Goal: Navigation & Orientation: Find specific page/section

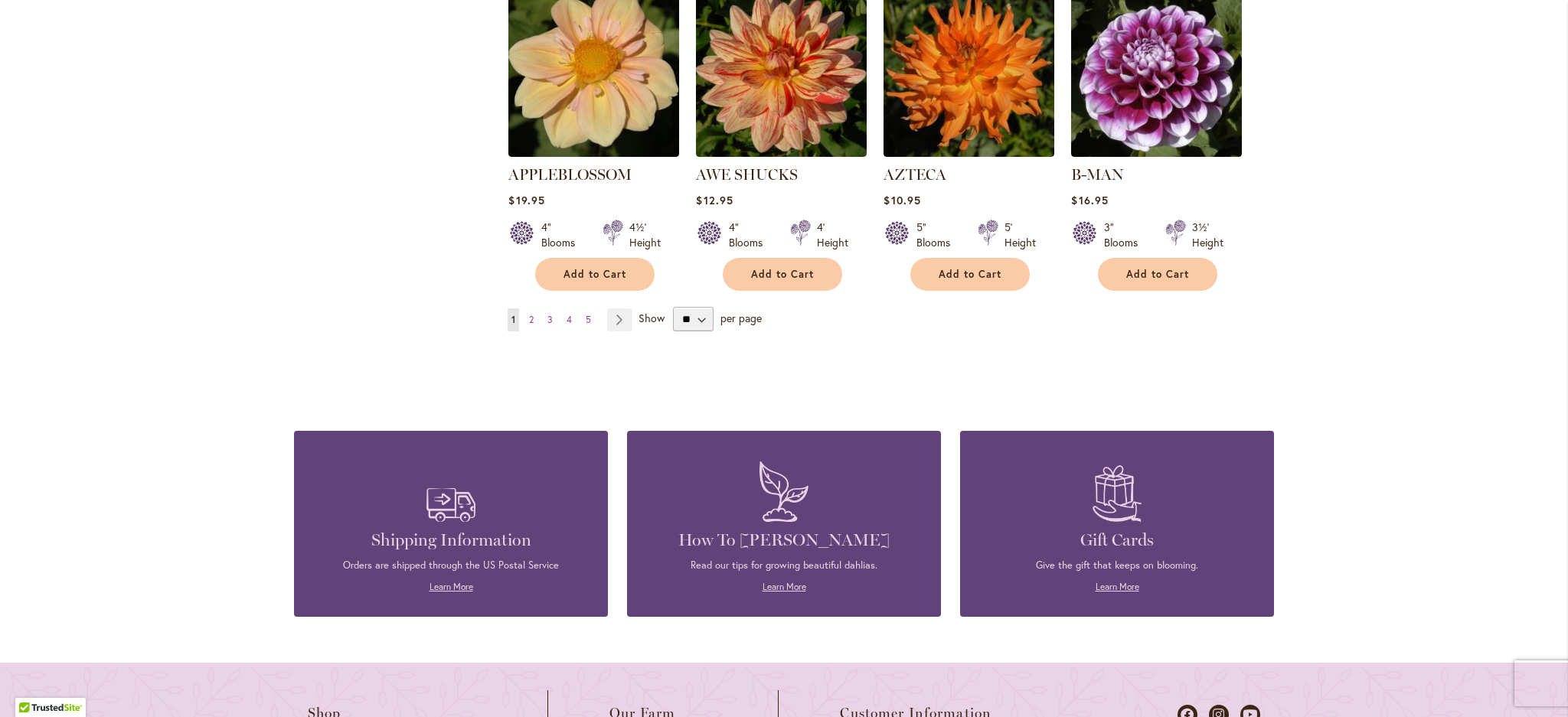
scroll to position [1354, 0]
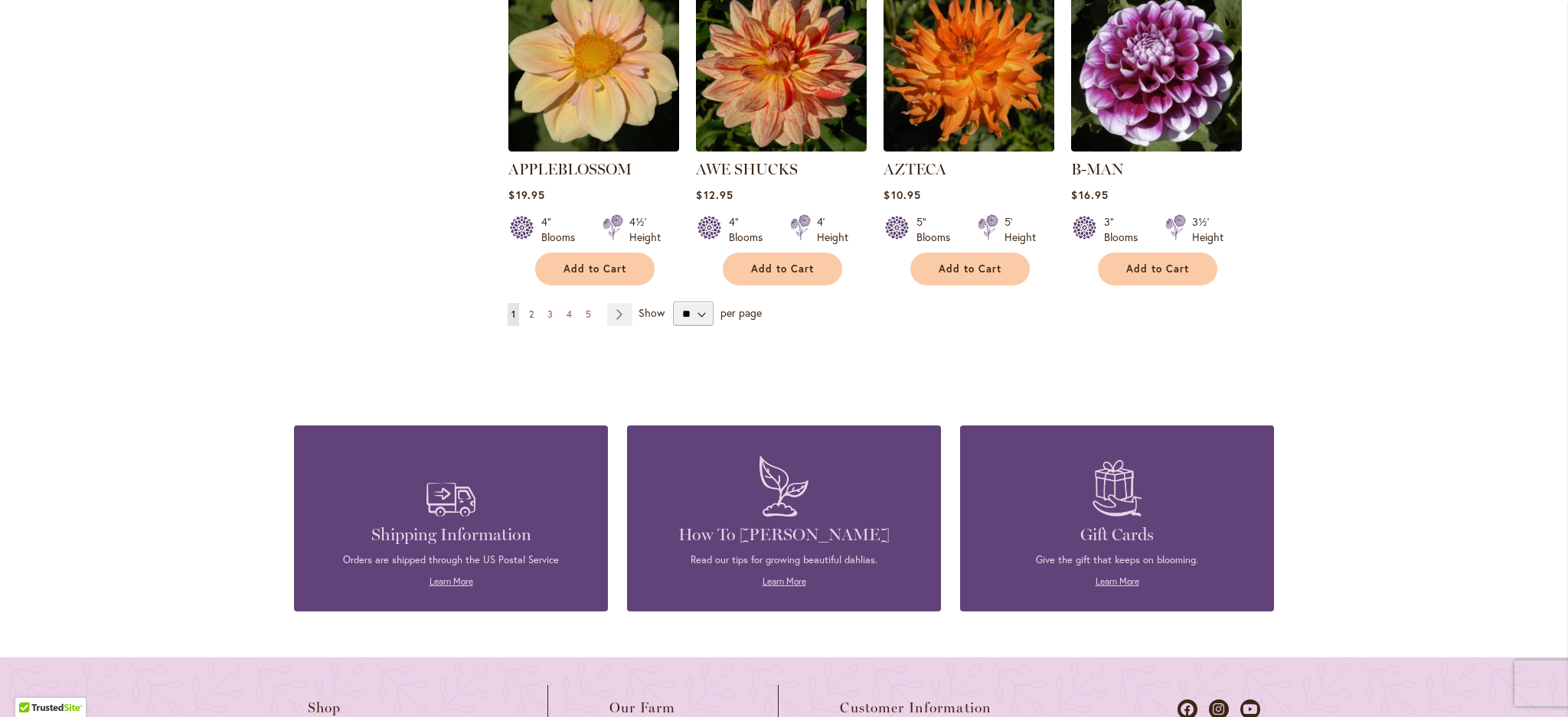
click at [534, 320] on span "2" at bounding box center [531, 314] width 5 height 12
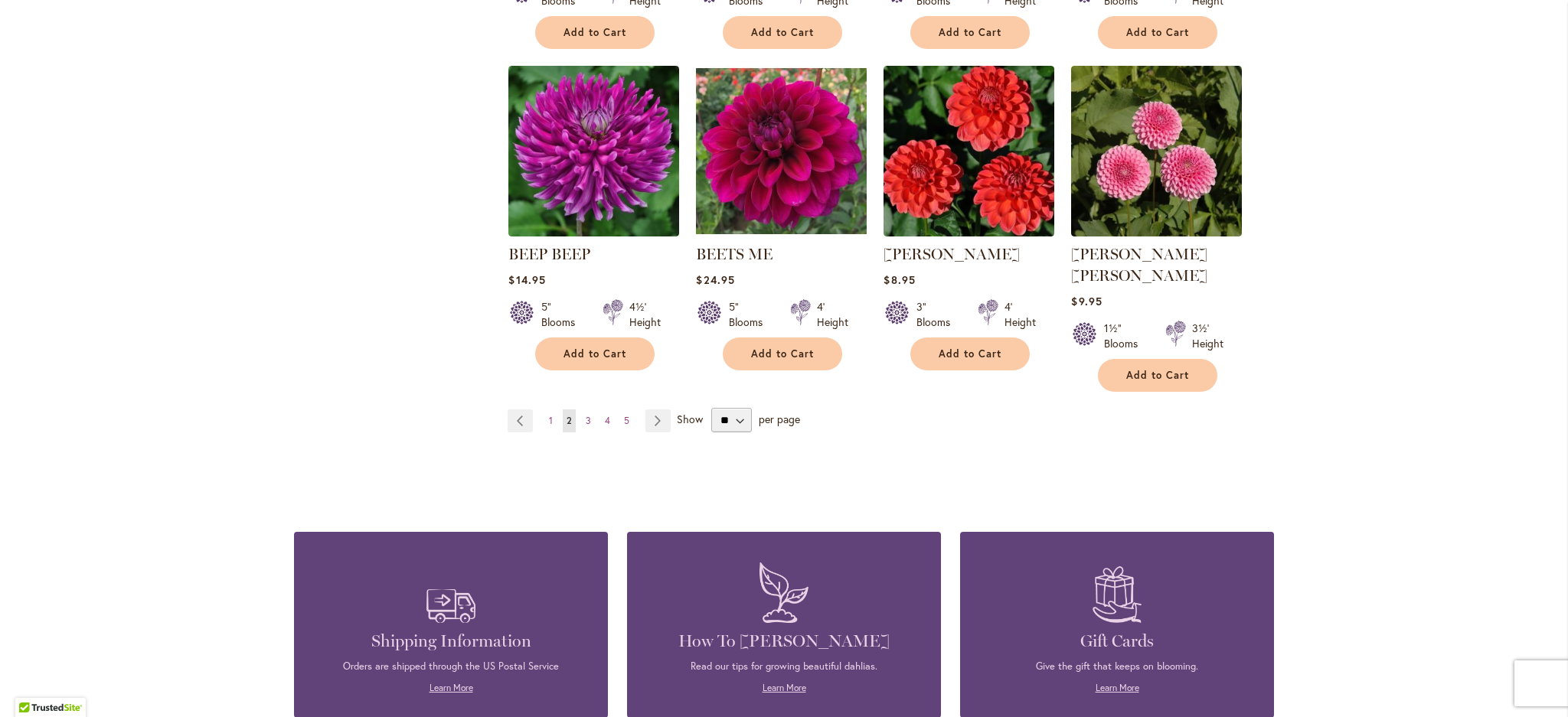
scroll to position [1253, 0]
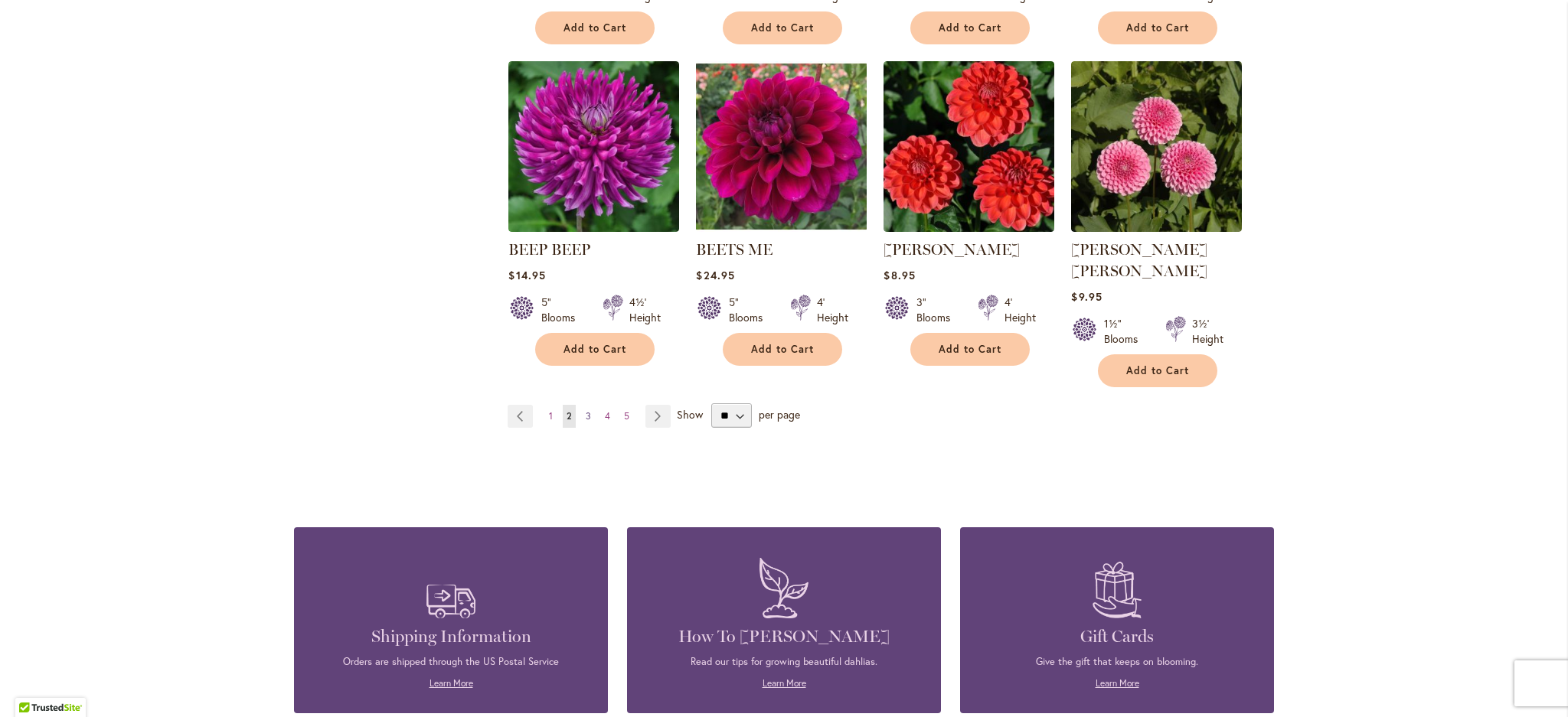
click at [592, 422] on span "3" at bounding box center [589, 416] width 5 height 12
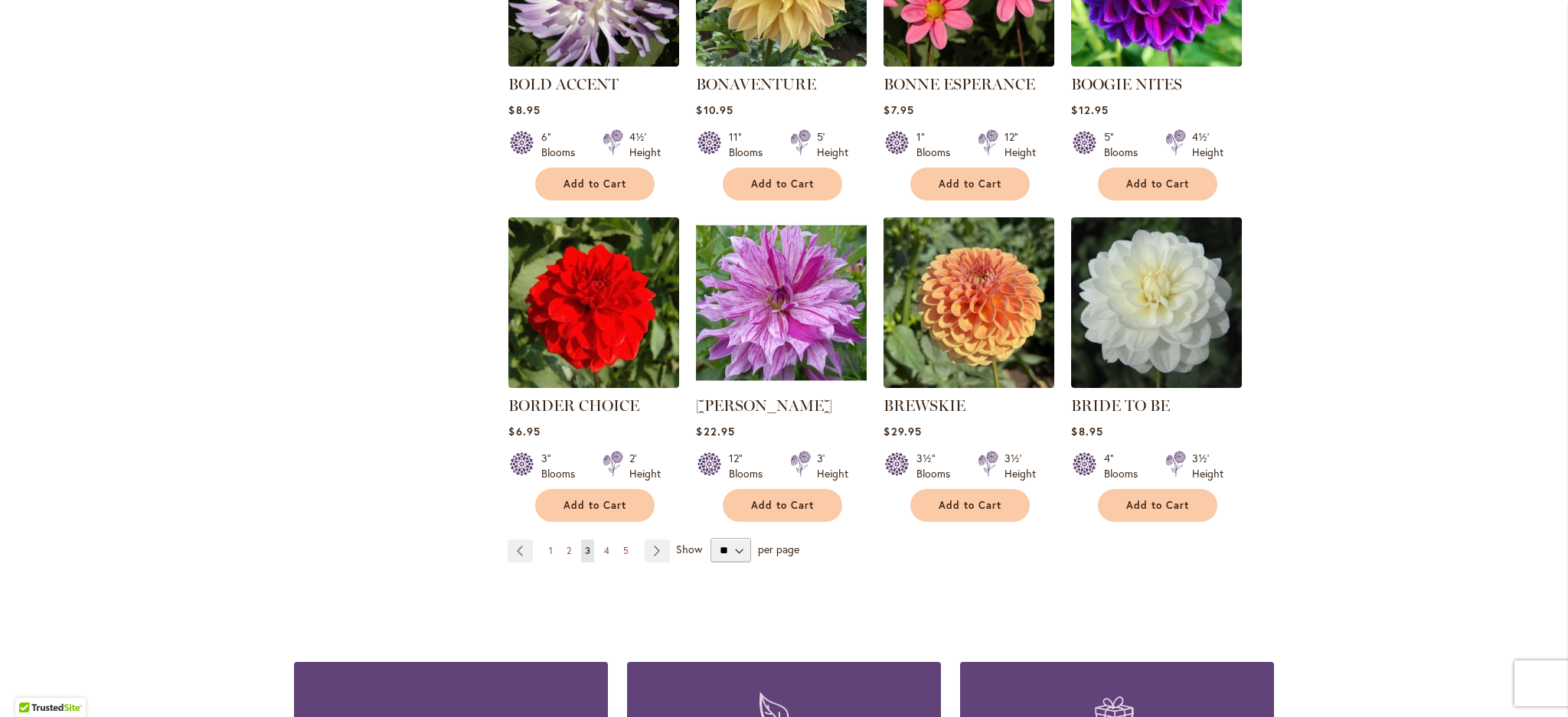
scroll to position [1154, 0]
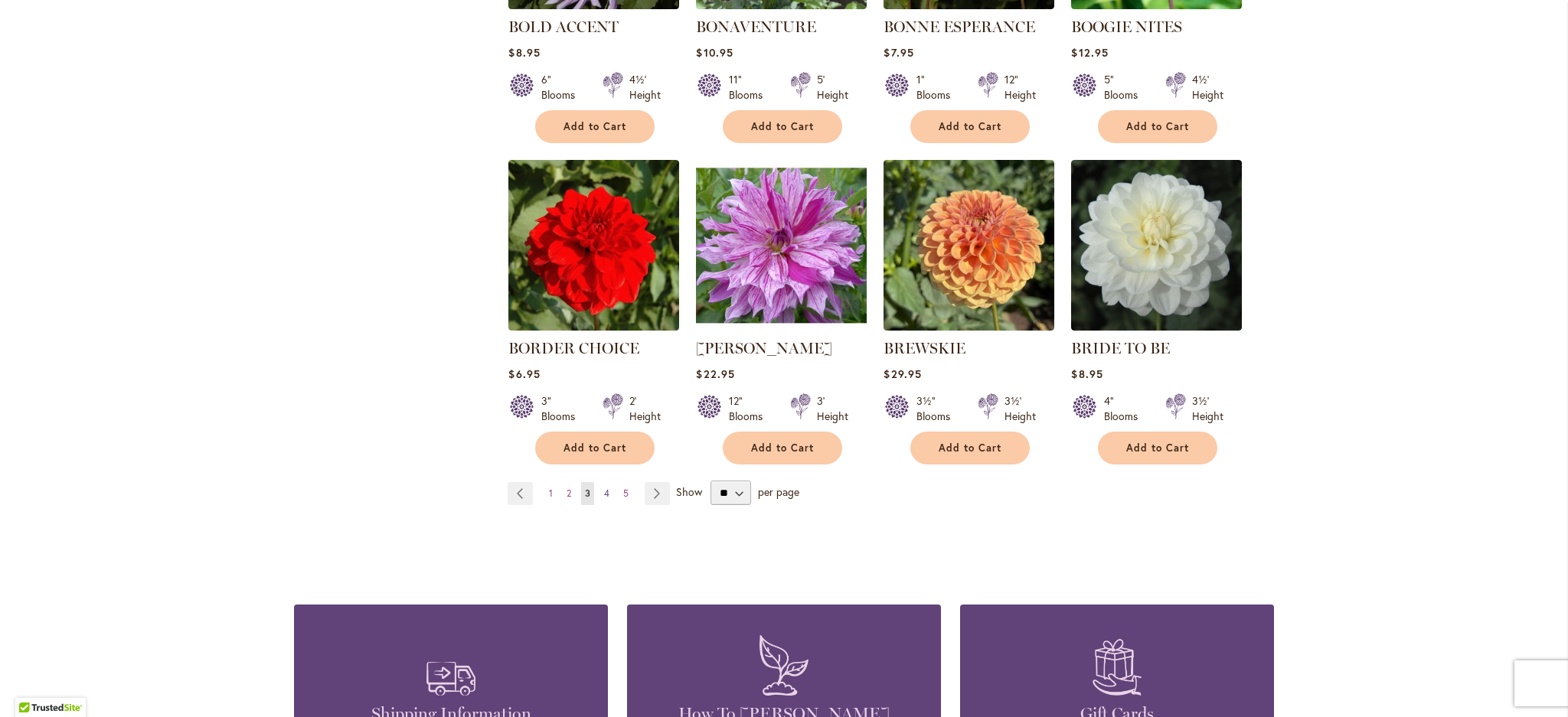
click at [610, 499] on span "4" at bounding box center [607, 492] width 5 height 12
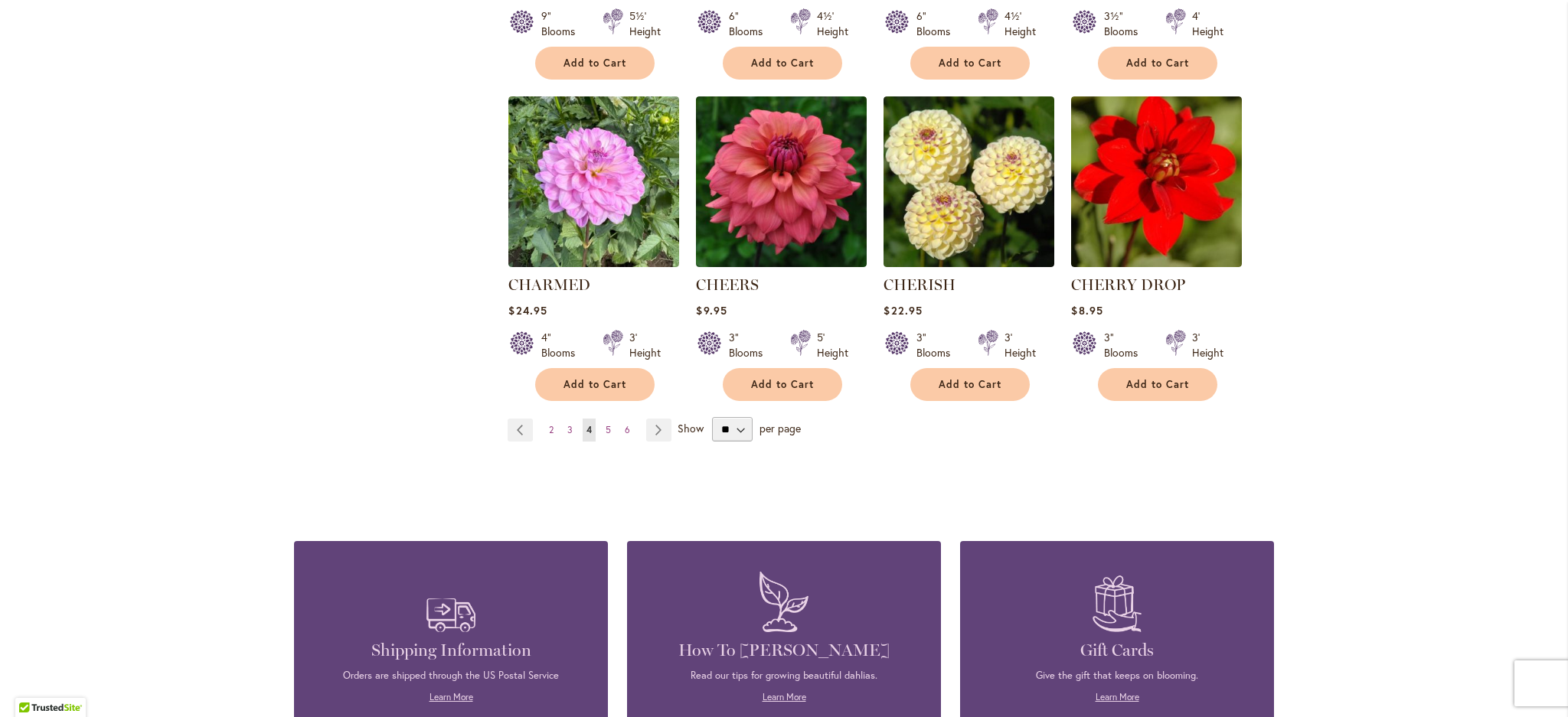
scroll to position [1239, 0]
click at [611, 435] on span "5" at bounding box center [609, 428] width 5 height 12
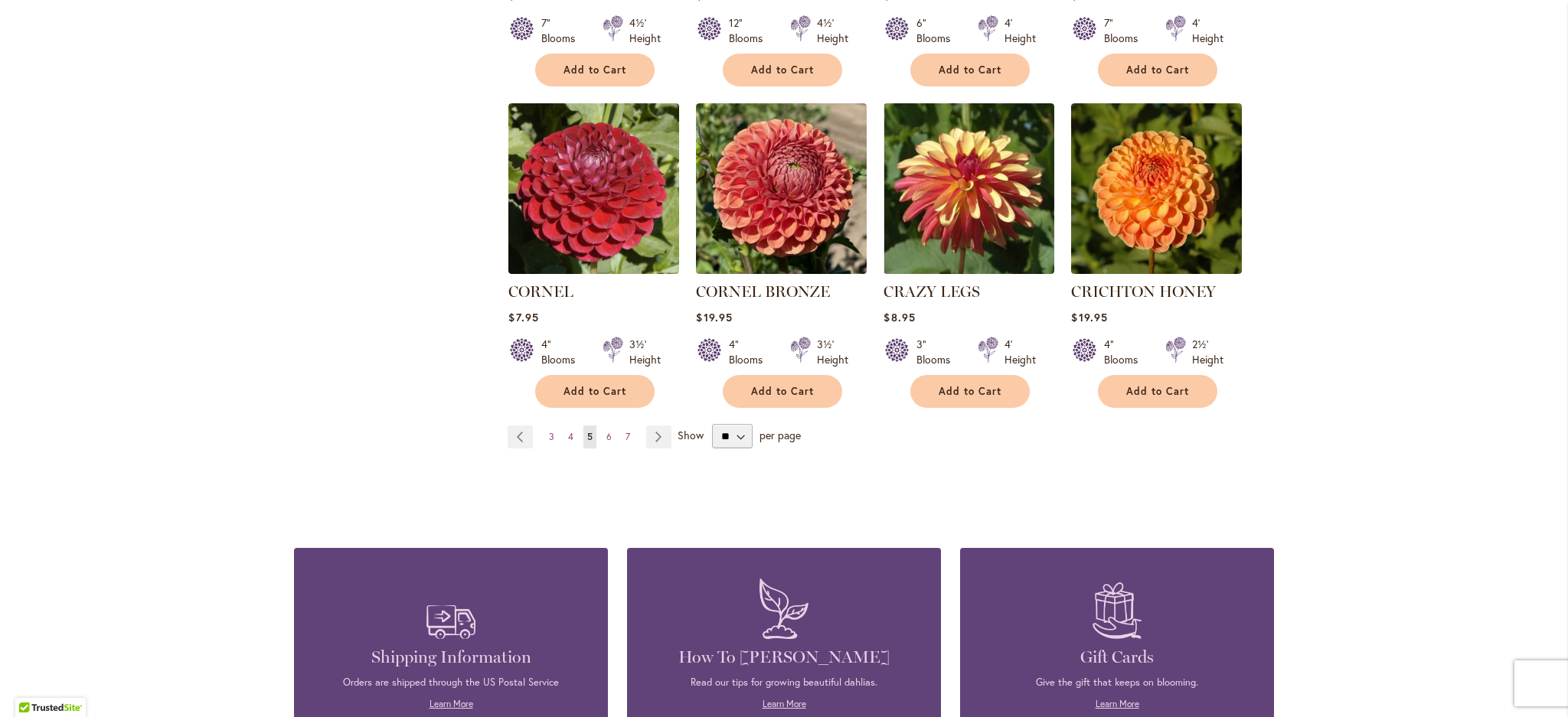
scroll to position [1257, 0]
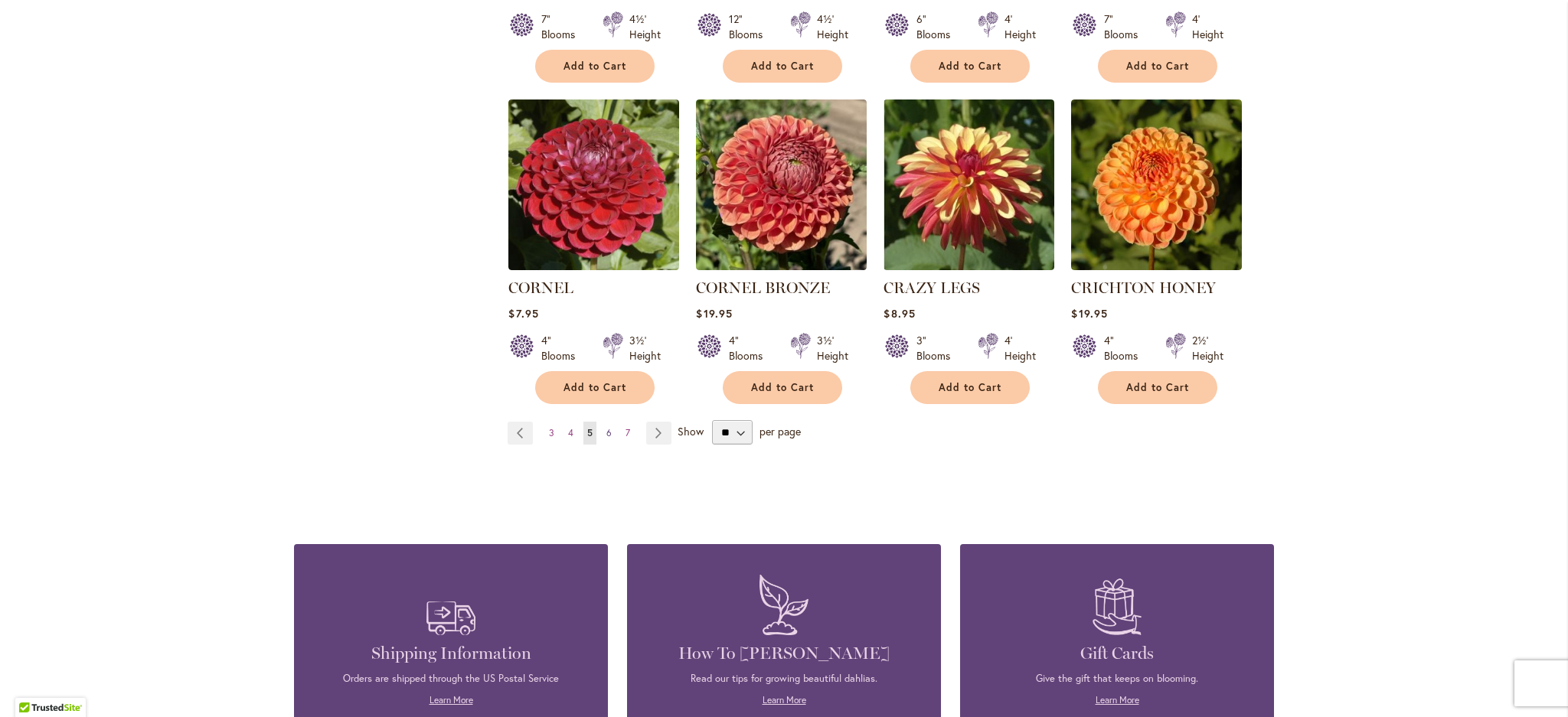
click at [611, 438] on span "6" at bounding box center [609, 433] width 5 height 12
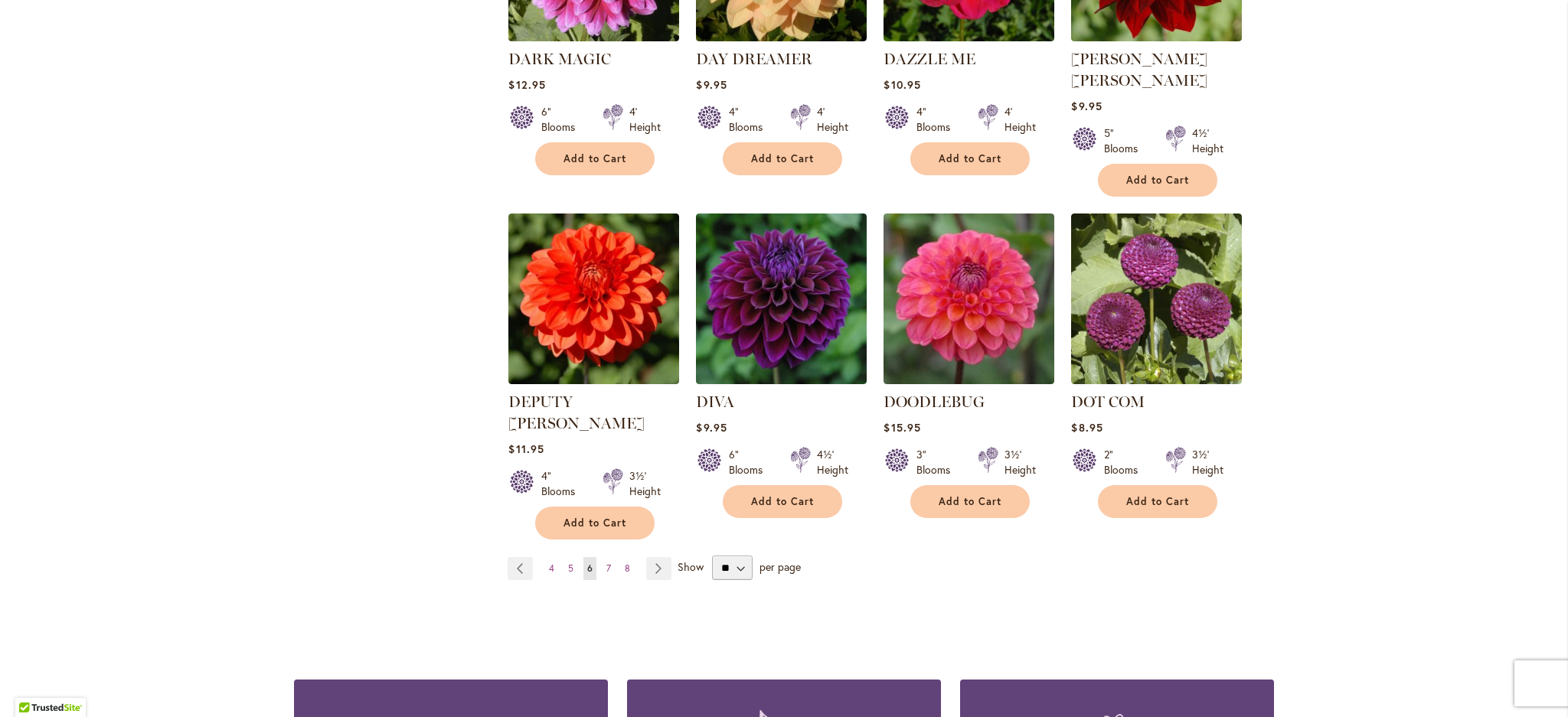
scroll to position [1155, 0]
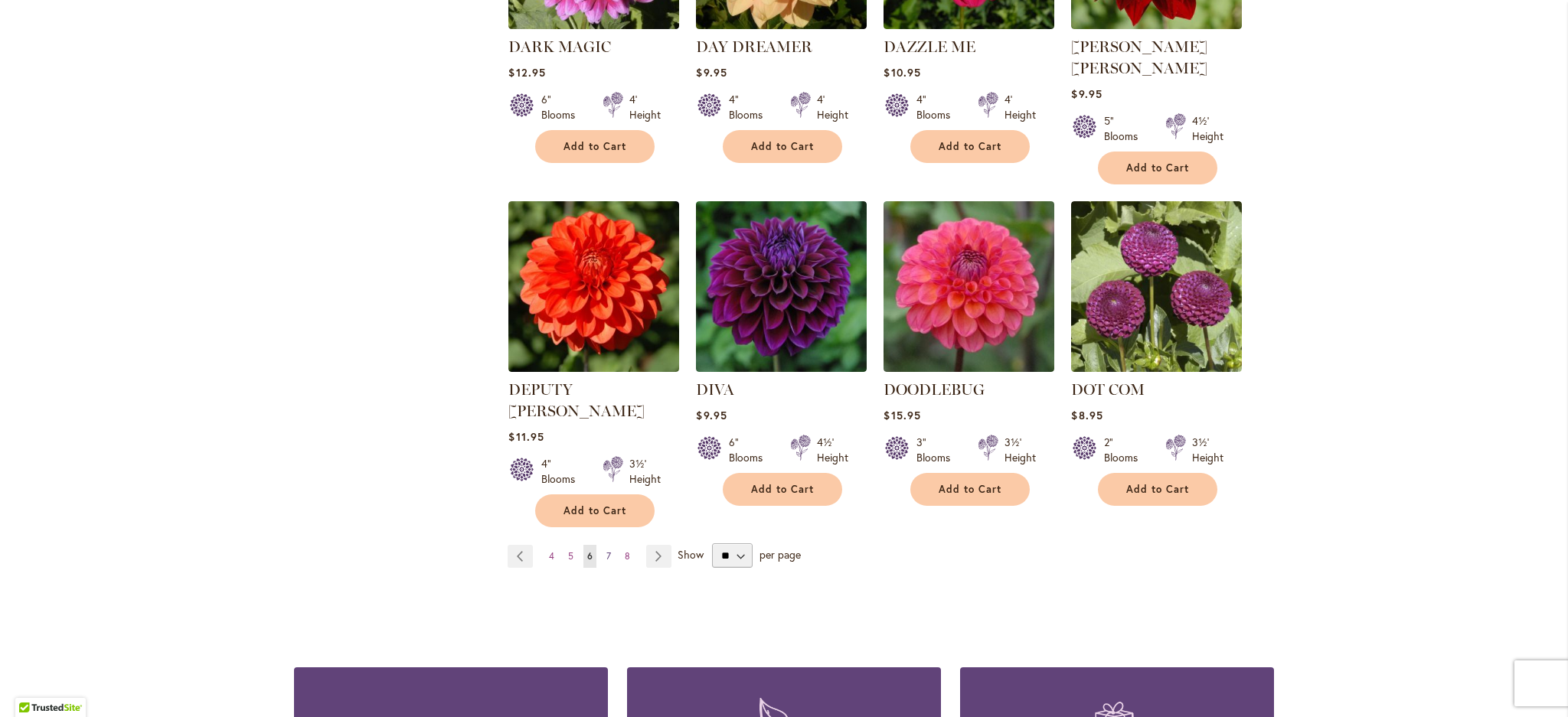
click at [611, 561] on span "7" at bounding box center [608, 556] width 5 height 12
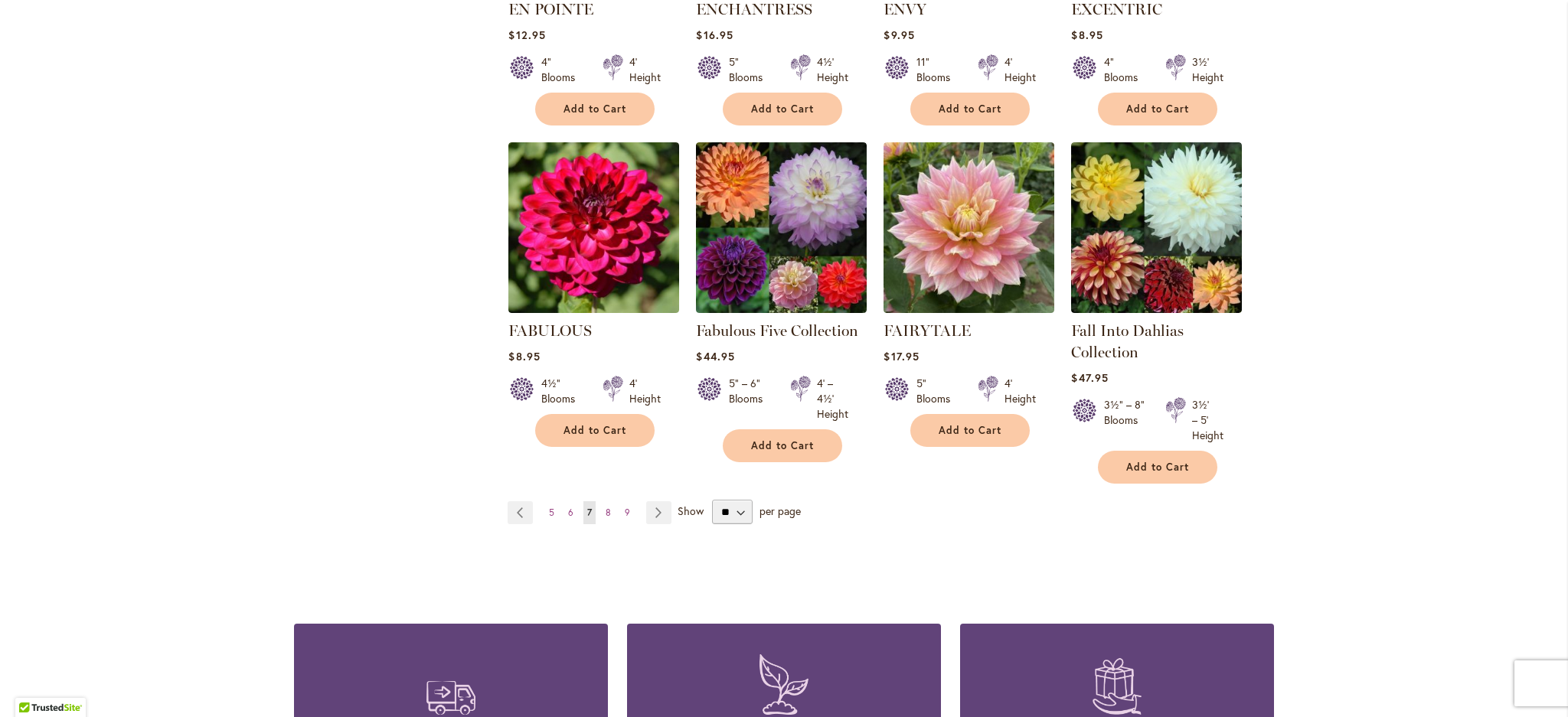
scroll to position [1180, 0]
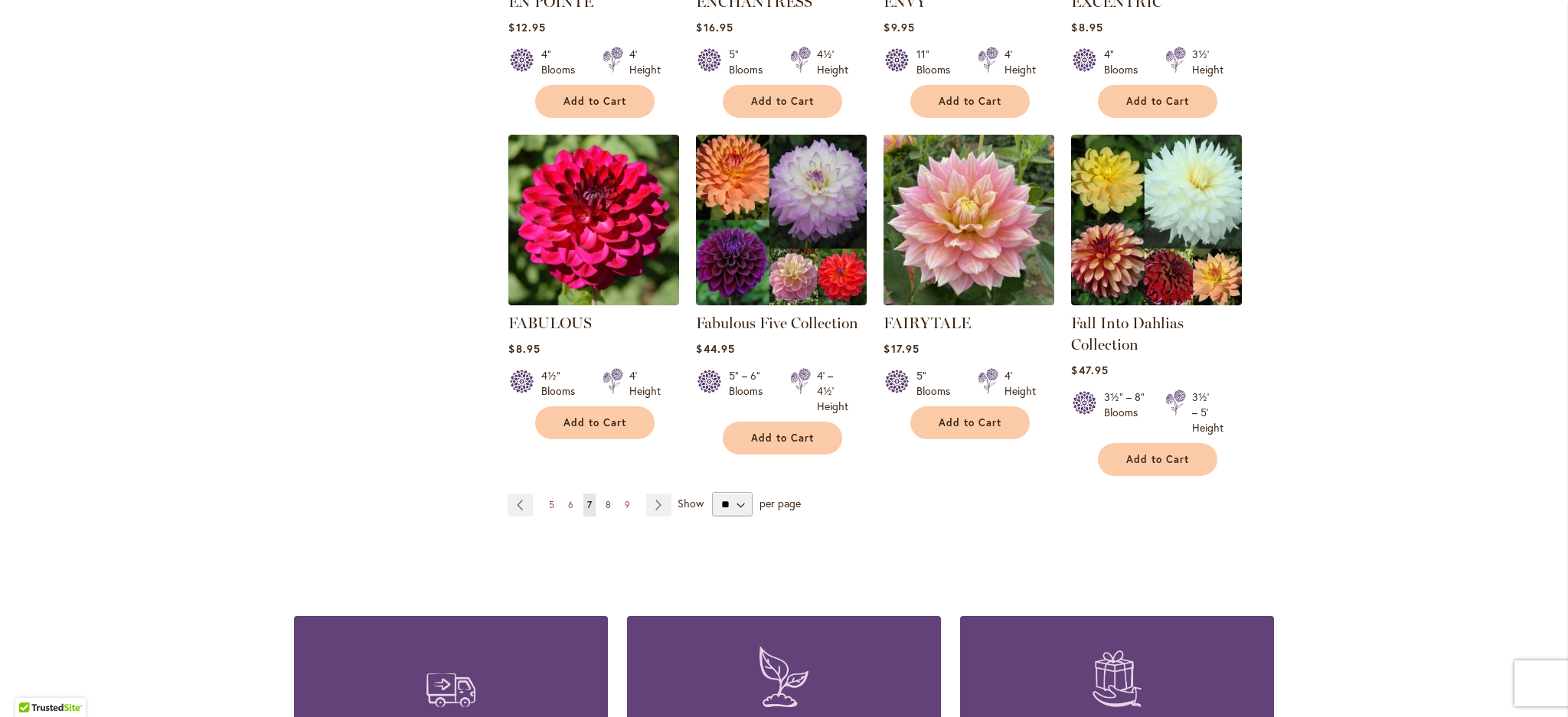
click at [611, 511] on span "8" at bounding box center [609, 504] width 5 height 12
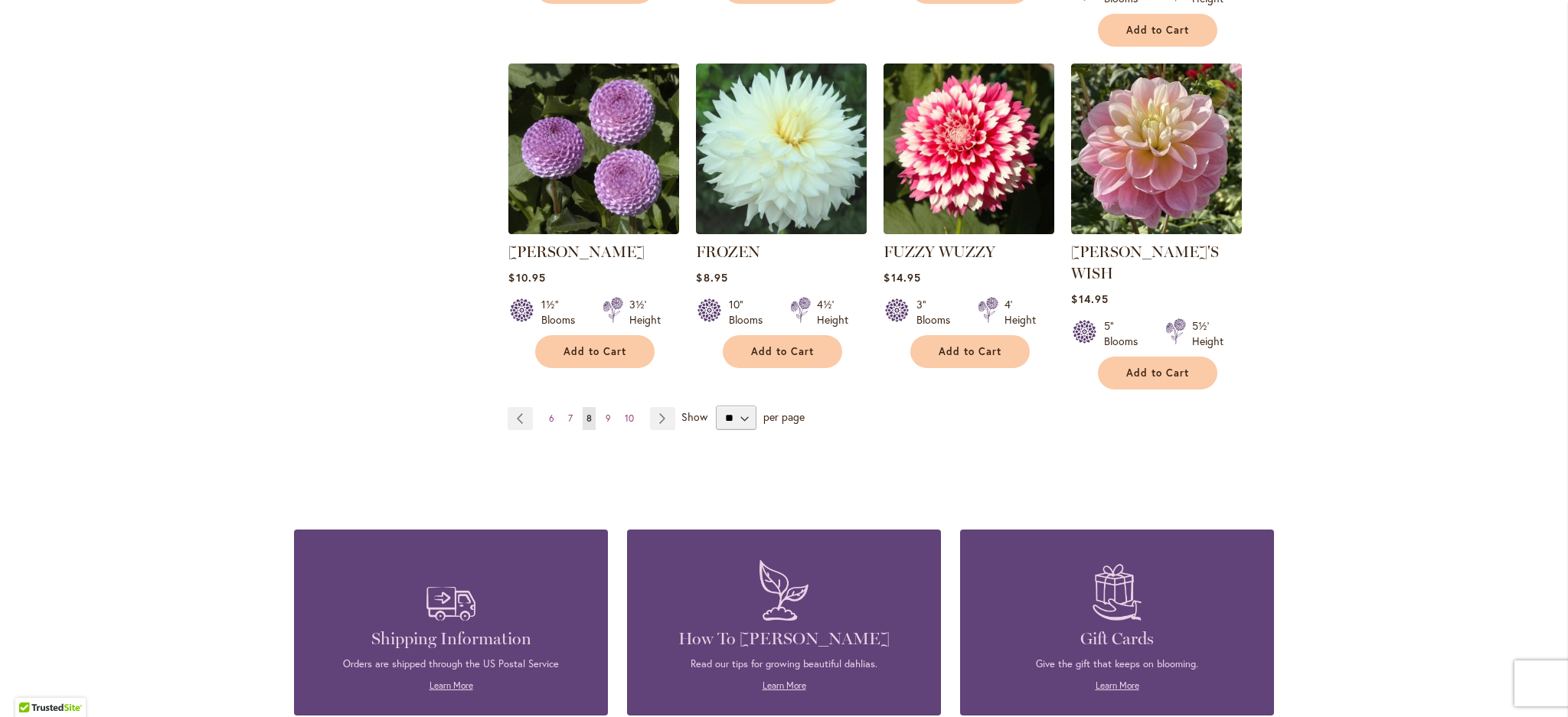
scroll to position [1315, 0]
click at [611, 423] on span "9" at bounding box center [609, 417] width 5 height 12
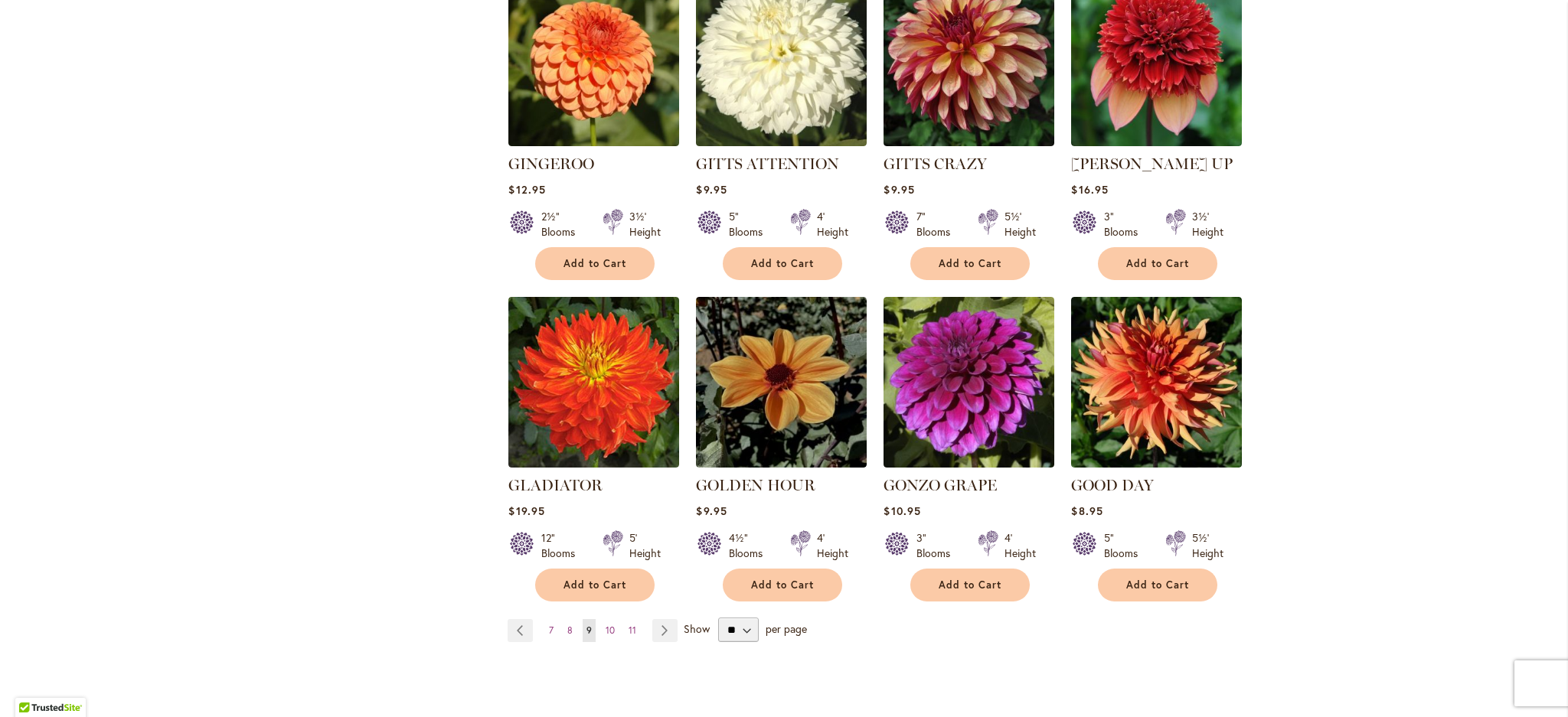
scroll to position [1150, 0]
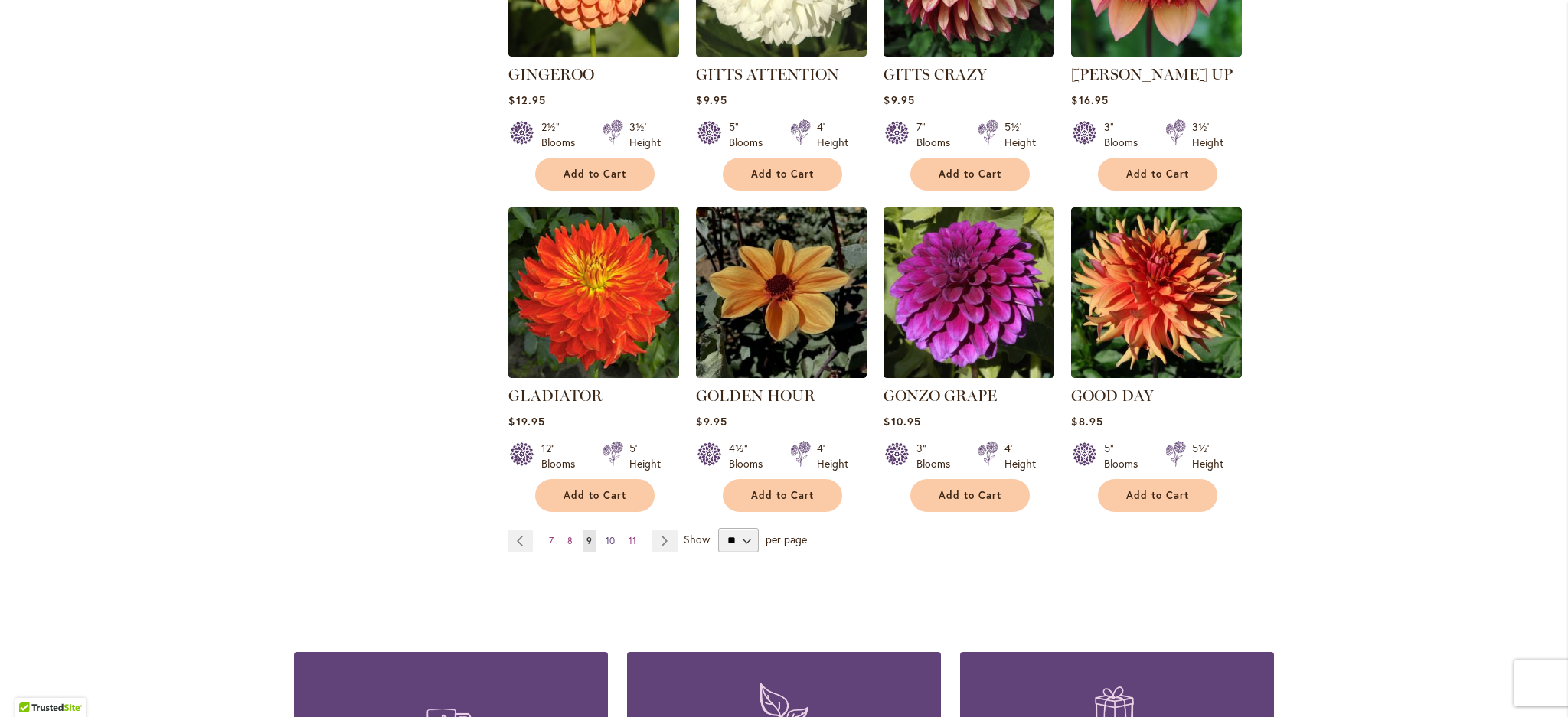
click at [615, 547] on span "10" at bounding box center [611, 540] width 9 height 12
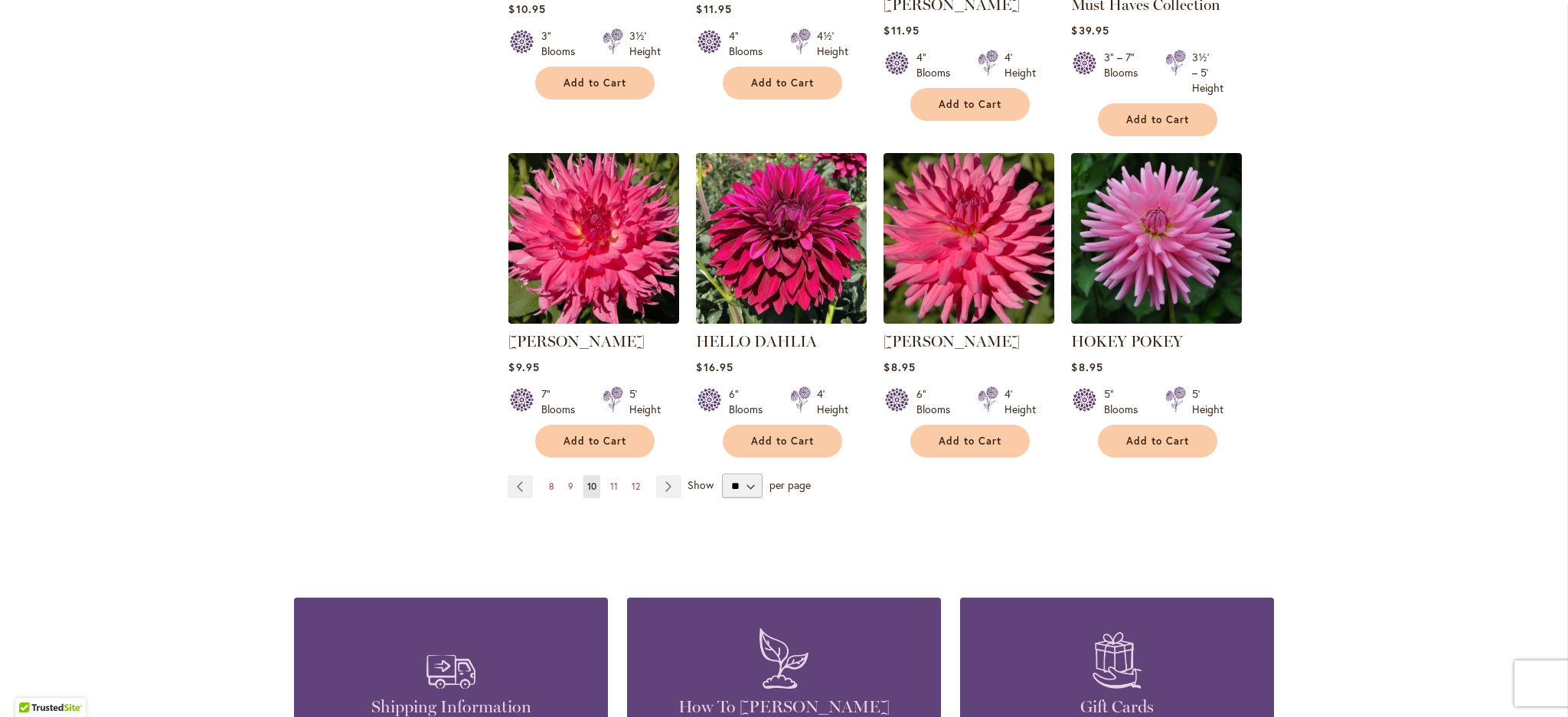
scroll to position [1228, 0]
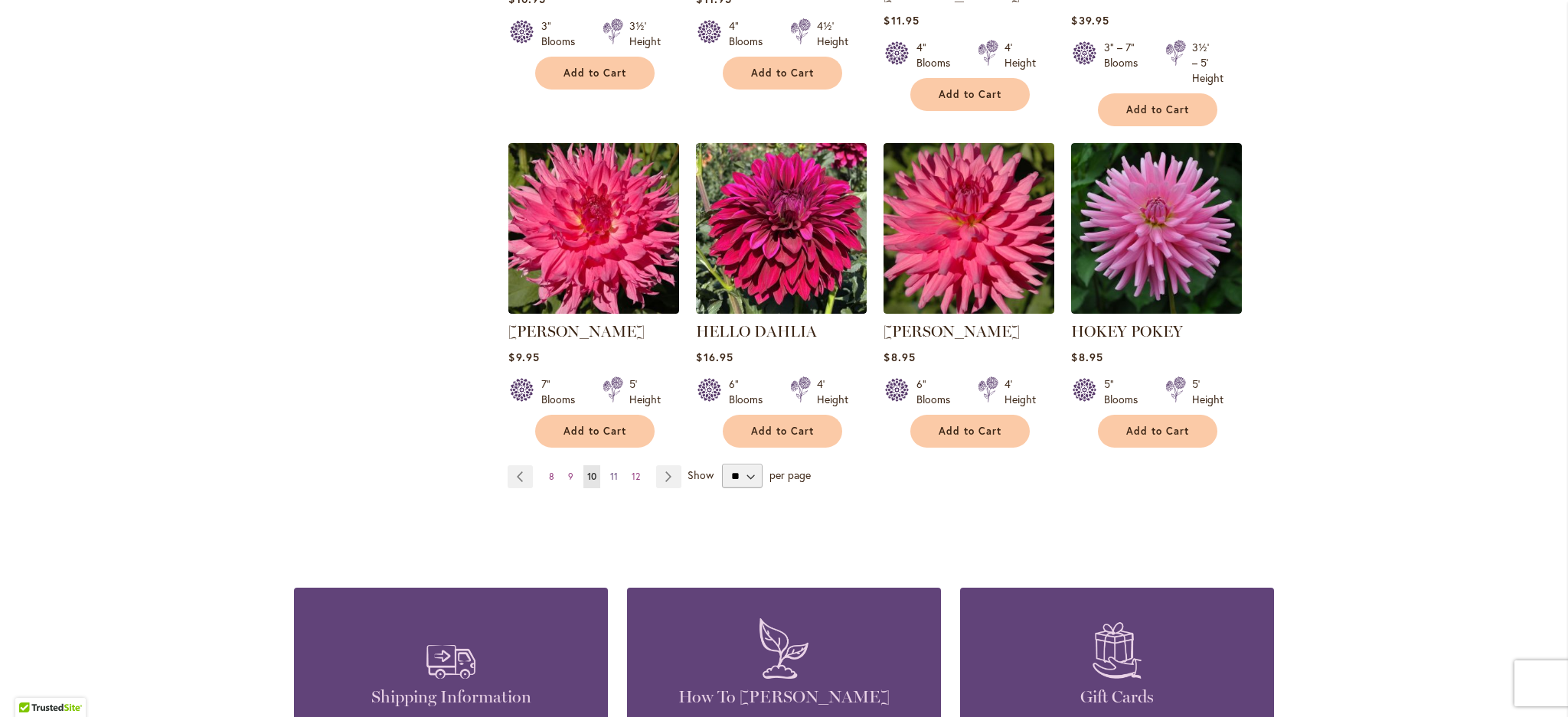
click at [618, 483] on span "11" at bounding box center [614, 476] width 7 height 12
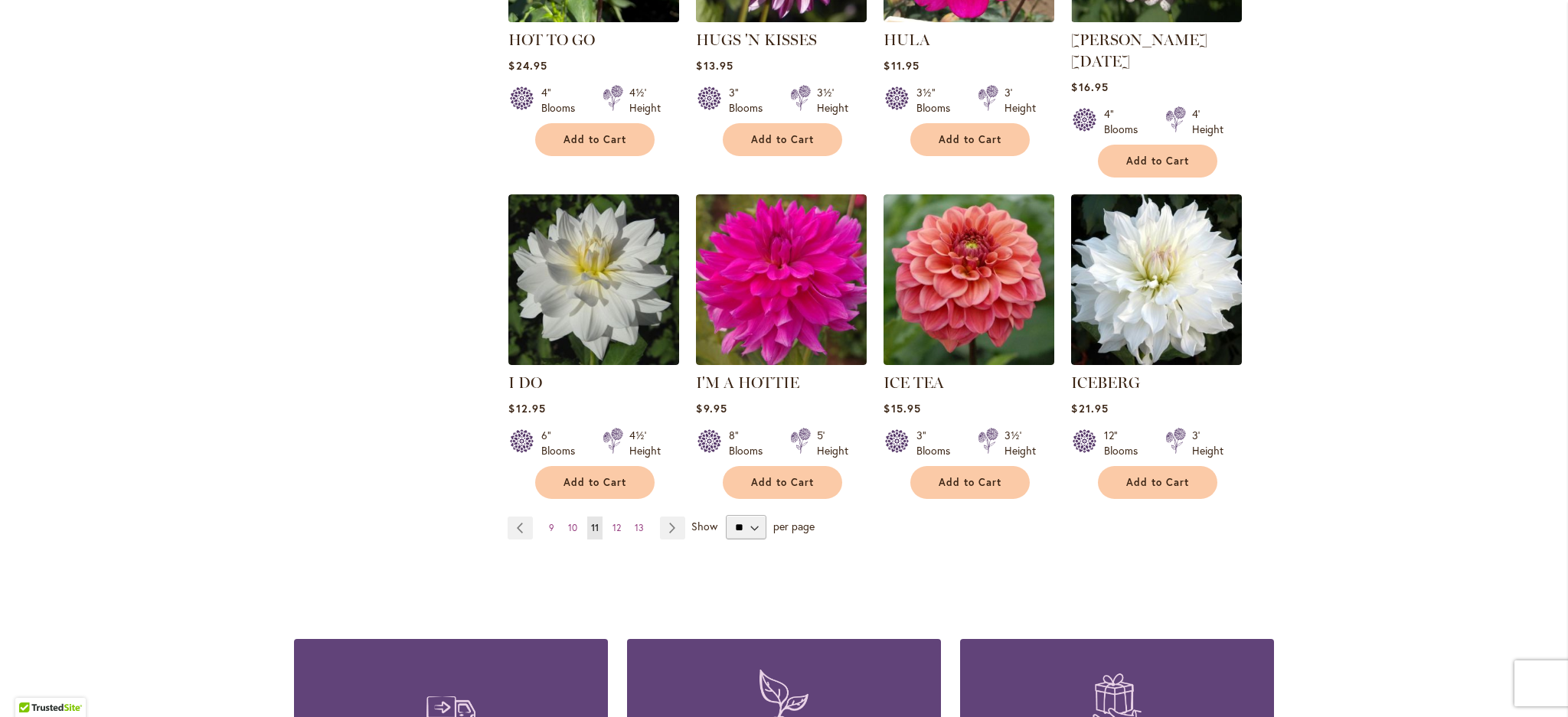
scroll to position [1170, 0]
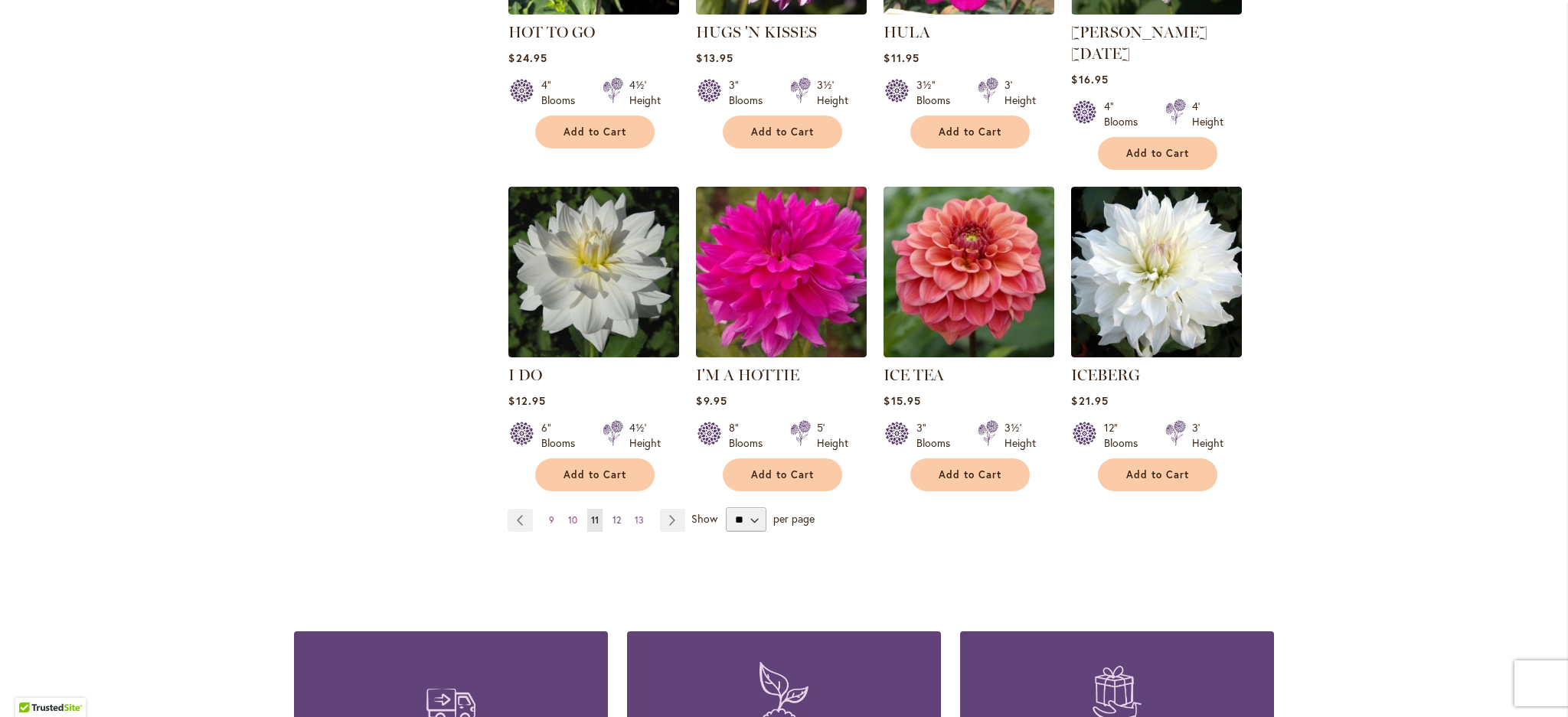
click at [621, 526] on span "12" at bounding box center [616, 520] width 8 height 12
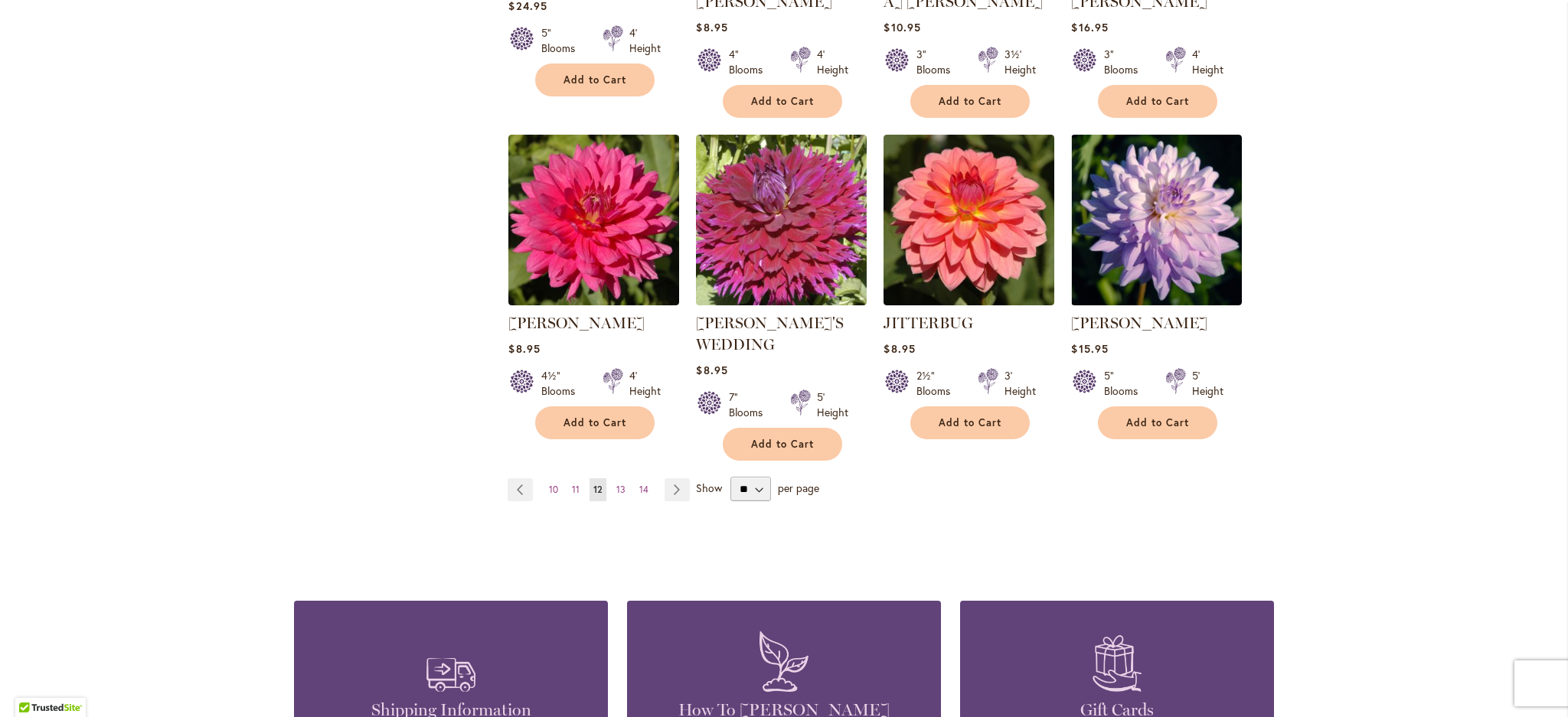
scroll to position [1234, 0]
